Goal: Task Accomplishment & Management: Complete application form

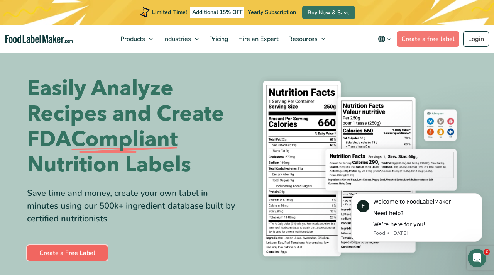
click at [81, 252] on link "Create a Free Label" at bounding box center [67, 252] width 81 height 15
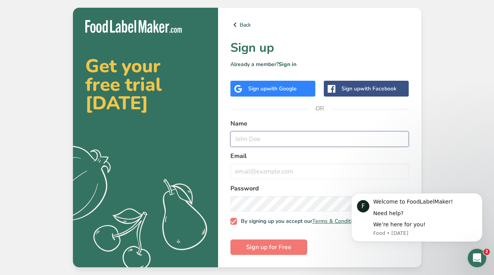
click at [278, 136] on input "text" at bounding box center [319, 138] width 179 height 15
type input "Aiden Tierney"
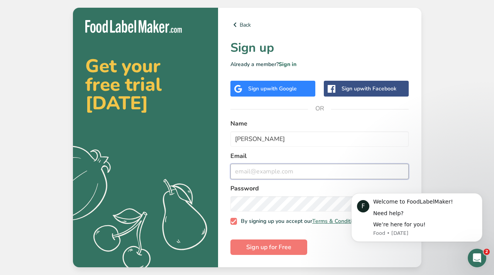
click at [282, 165] on input "email" at bounding box center [319, 171] width 179 height 15
type input "atierney46@gmail.com"
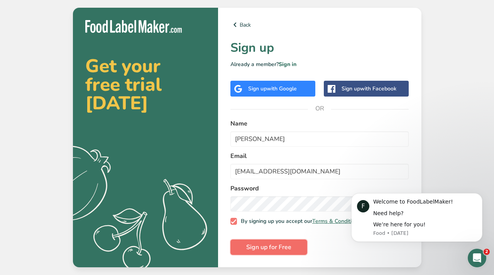
click at [297, 251] on button "Sign up for Free" at bounding box center [268, 246] width 77 height 15
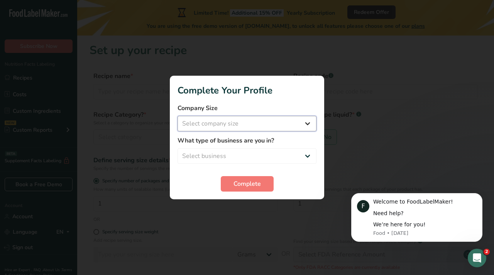
click at [263, 120] on select "Select company size Fewer than 10 Employees 10 to 50 Employees 51 to 500 Employ…" at bounding box center [247, 123] width 139 height 15
select select "1"
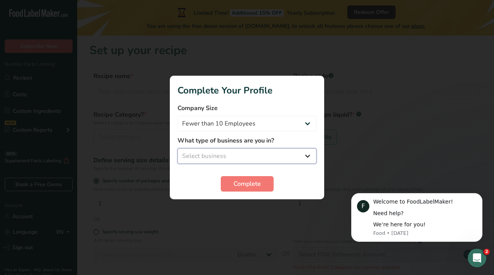
click at [259, 155] on select "Select business Packaged Food Manufacturer Restaurant & Cafe Bakery Meal Plans …" at bounding box center [247, 155] width 139 height 15
click at [265, 152] on select "Packaged Food Manufacturer Restaurant & Cafe Bakery Meal Plans & Catering Compa…" at bounding box center [247, 155] width 139 height 15
select select "5"
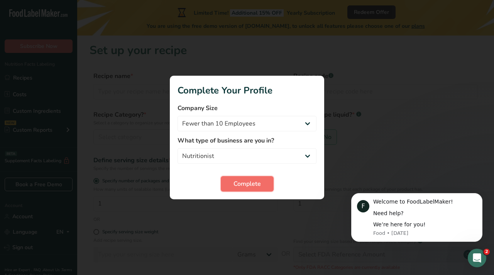
click at [251, 185] on span "Complete" at bounding box center [247, 183] width 27 height 9
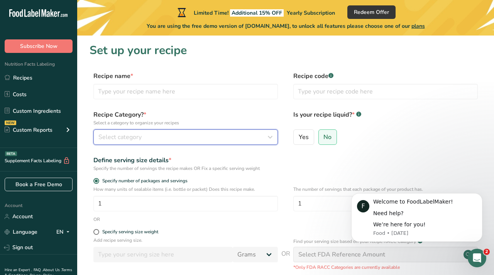
click at [252, 139] on div "Select category" at bounding box center [183, 136] width 170 height 9
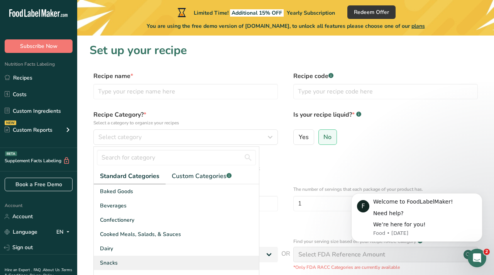
click at [145, 258] on div "Snacks" at bounding box center [176, 263] width 165 height 14
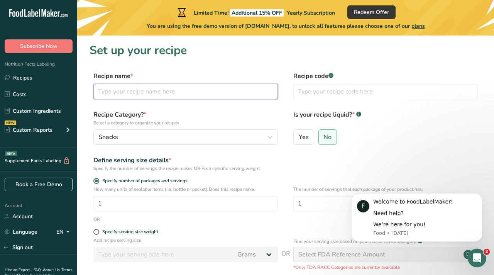
click at [195, 92] on input "text" at bounding box center [185, 91] width 185 height 15
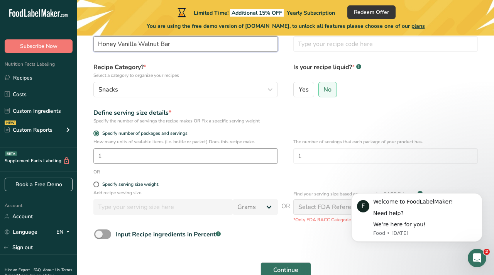
type input "Honey Vanilla Walnut Bar"
click at [137, 158] on input "1" at bounding box center [185, 155] width 185 height 15
type input "8"
click at [281, 121] on div "Define serving size details * Specify the number of servings the recipe makes O…" at bounding box center [286, 116] width 392 height 16
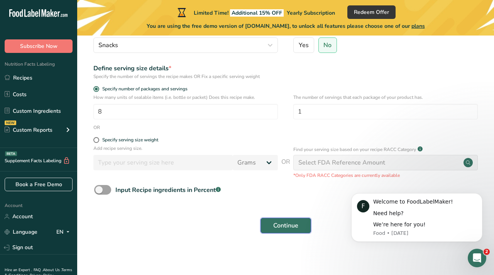
click at [286, 225] on span "Continue" at bounding box center [285, 225] width 25 height 9
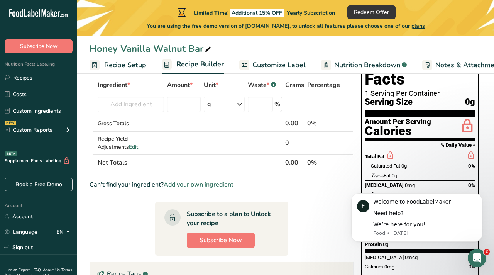
scroll to position [42, 0]
